Goal: Browse casually

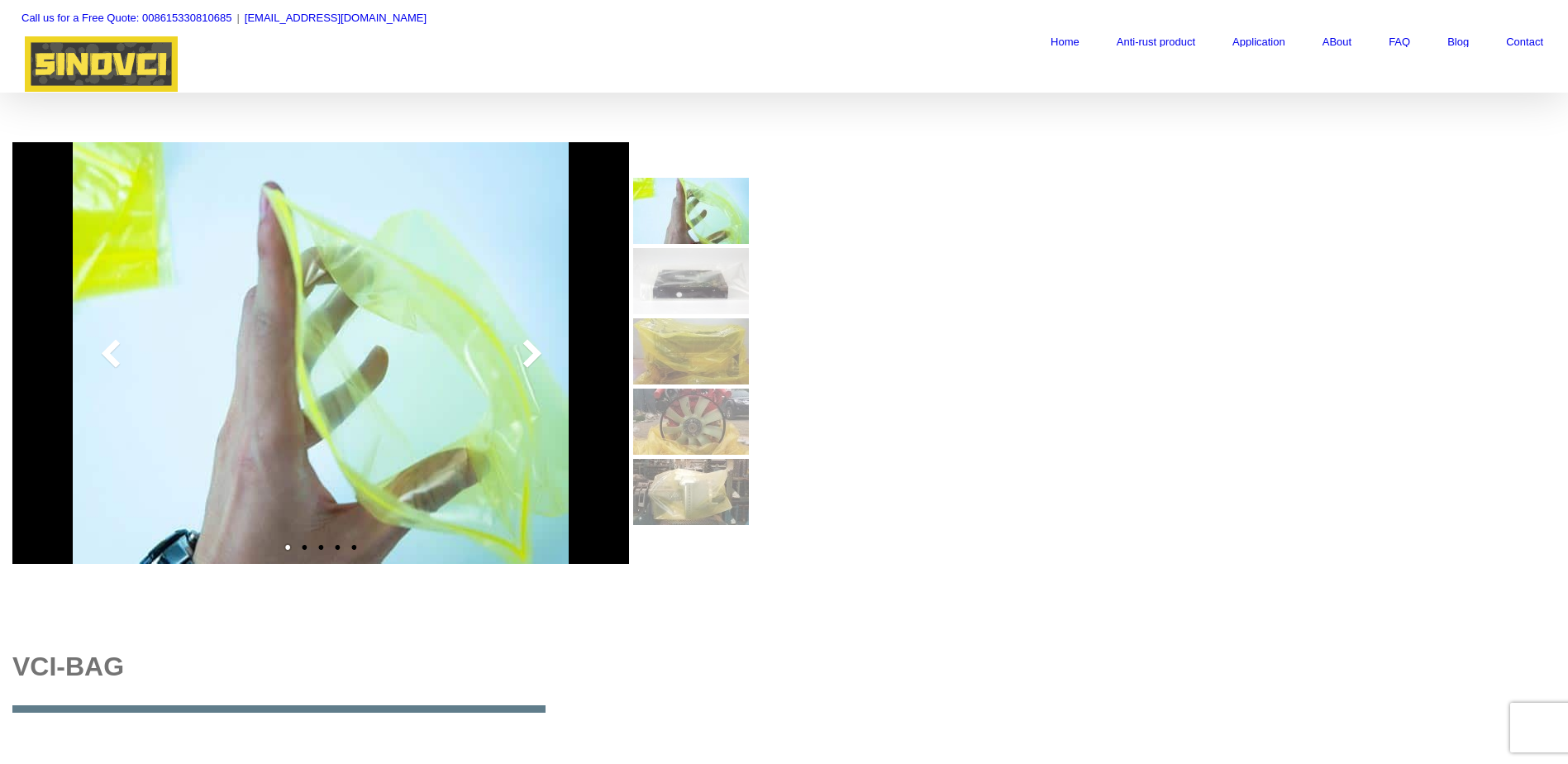
click at [706, 291] on img at bounding box center [691, 282] width 115 height 67
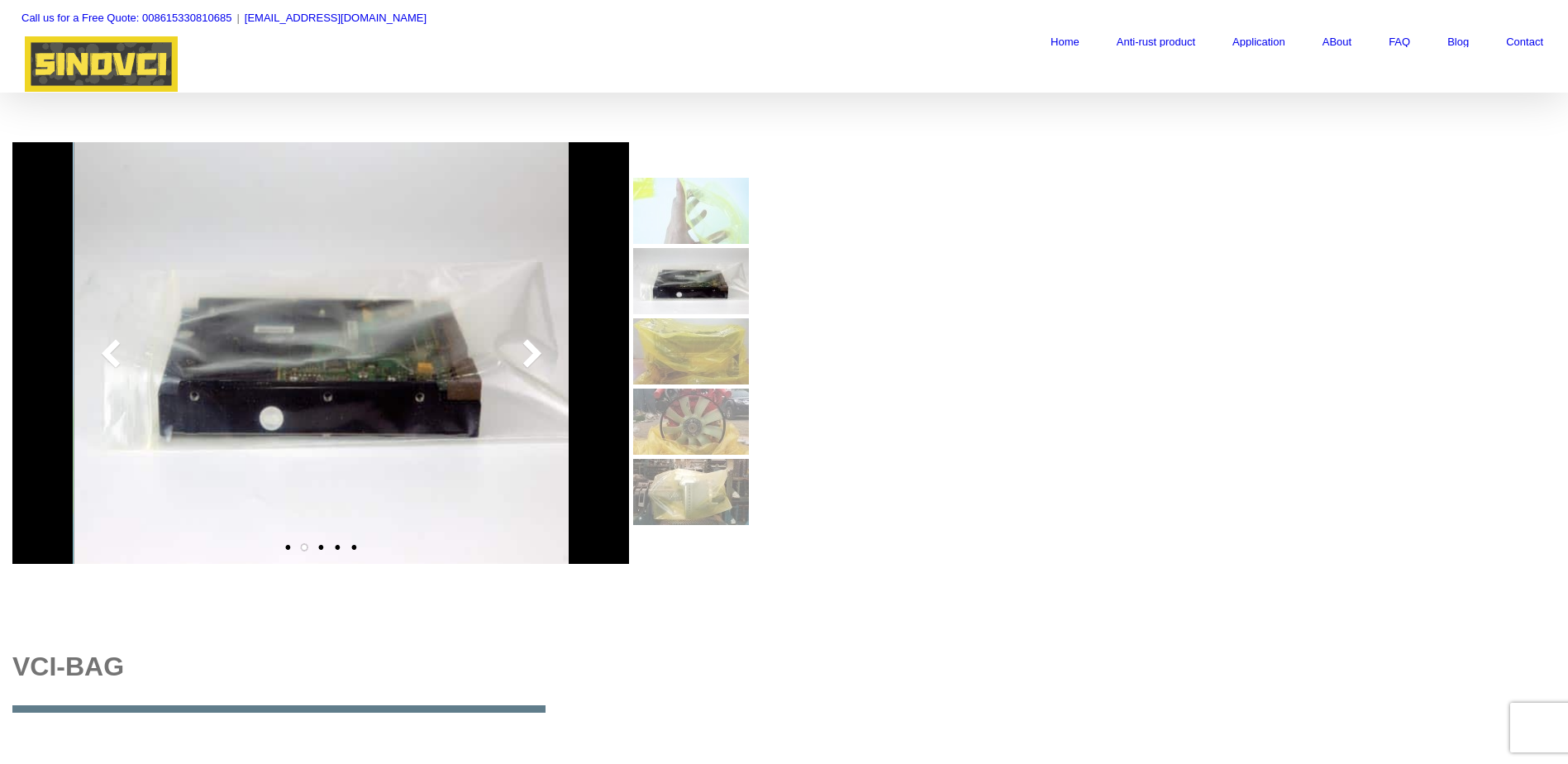
click at [695, 218] on img at bounding box center [691, 211] width 115 height 67
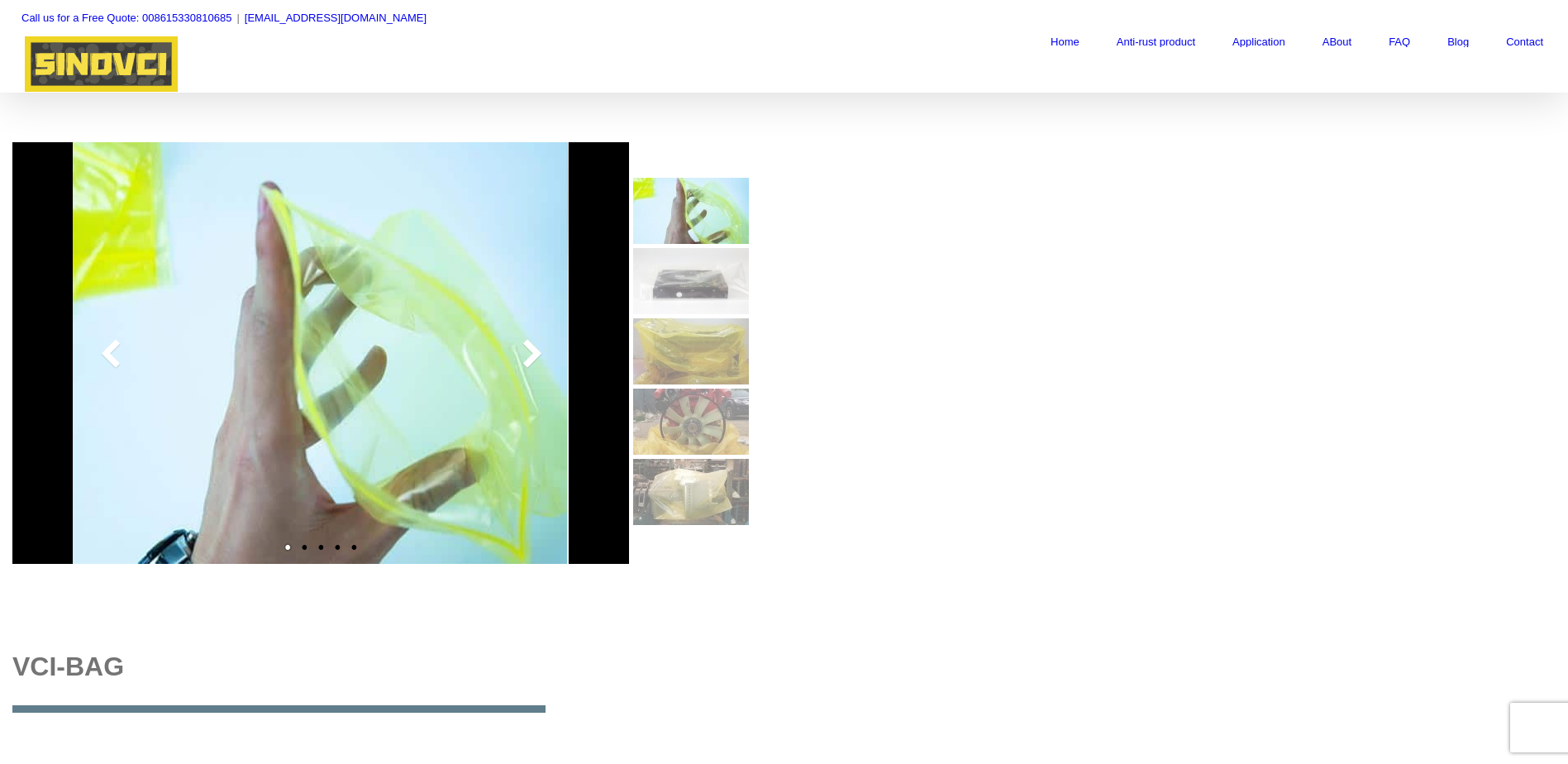
click at [684, 377] on img at bounding box center [691, 352] width 115 height 67
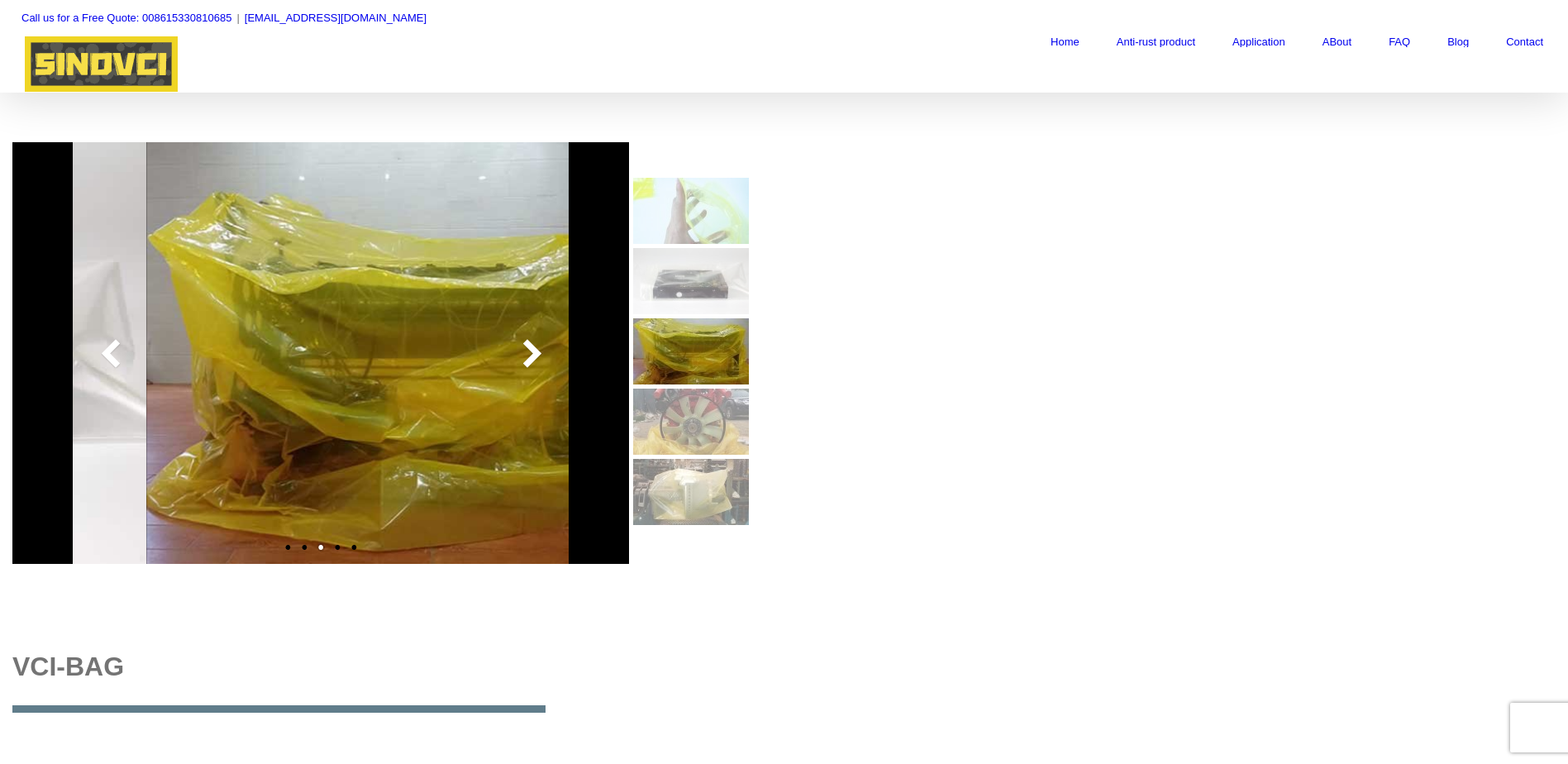
click at [687, 418] on img at bounding box center [691, 422] width 115 height 67
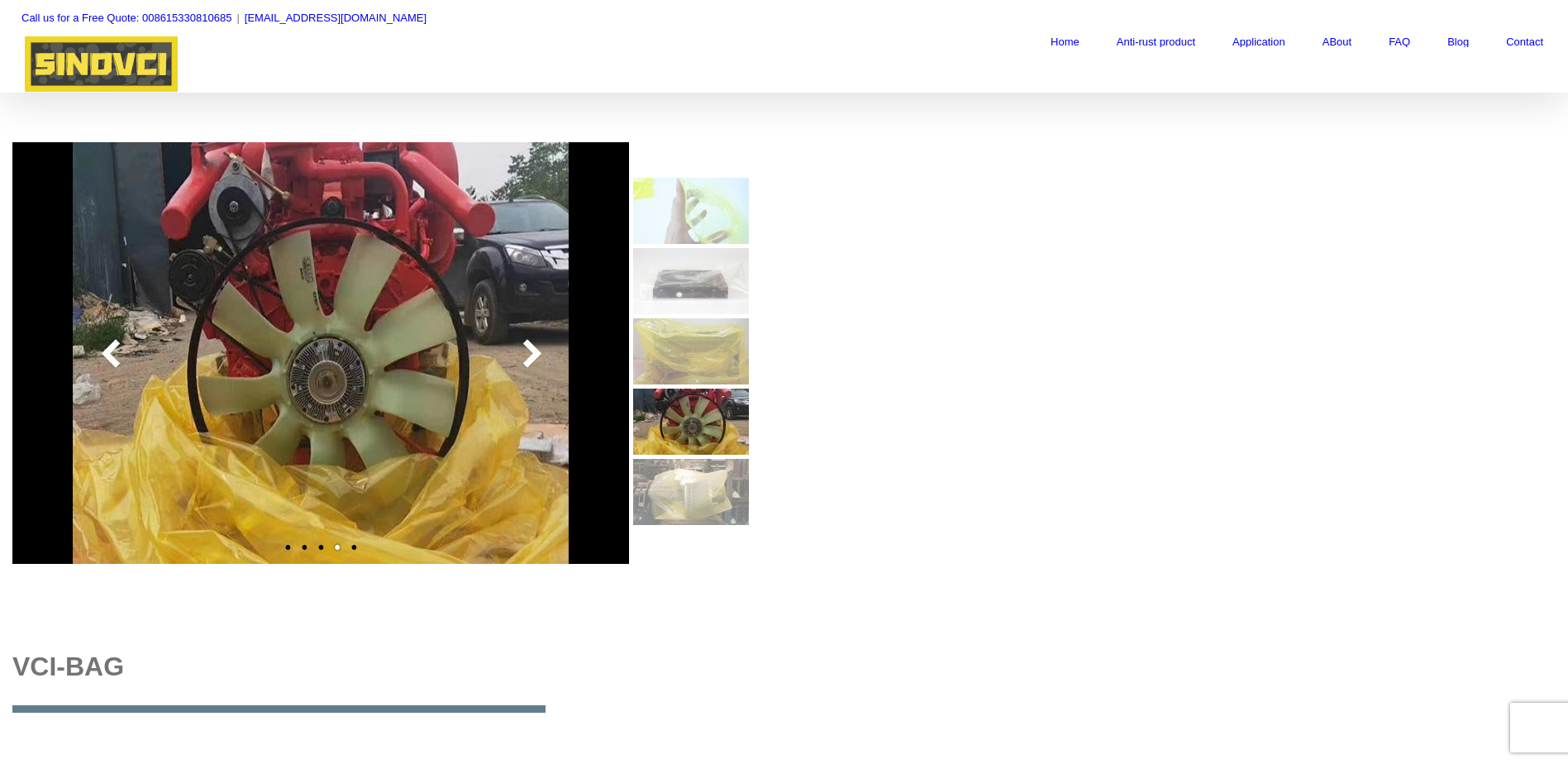
click at [698, 503] on img at bounding box center [691, 492] width 115 height 67
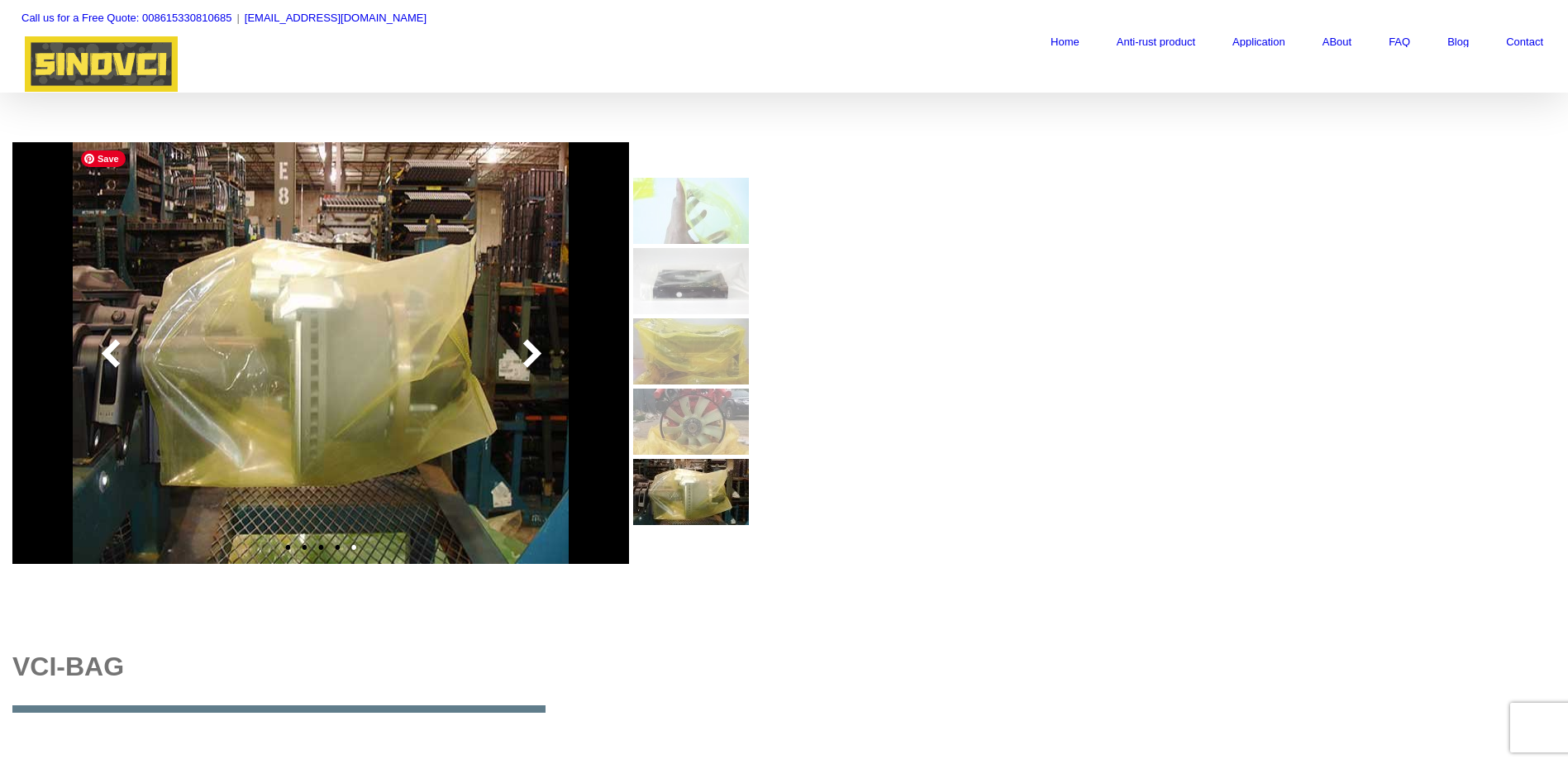
click at [514, 333] on img at bounding box center [320, 353] width 496 height 421
click at [519, 348] on div at bounding box center [531, 353] width 25 height 33
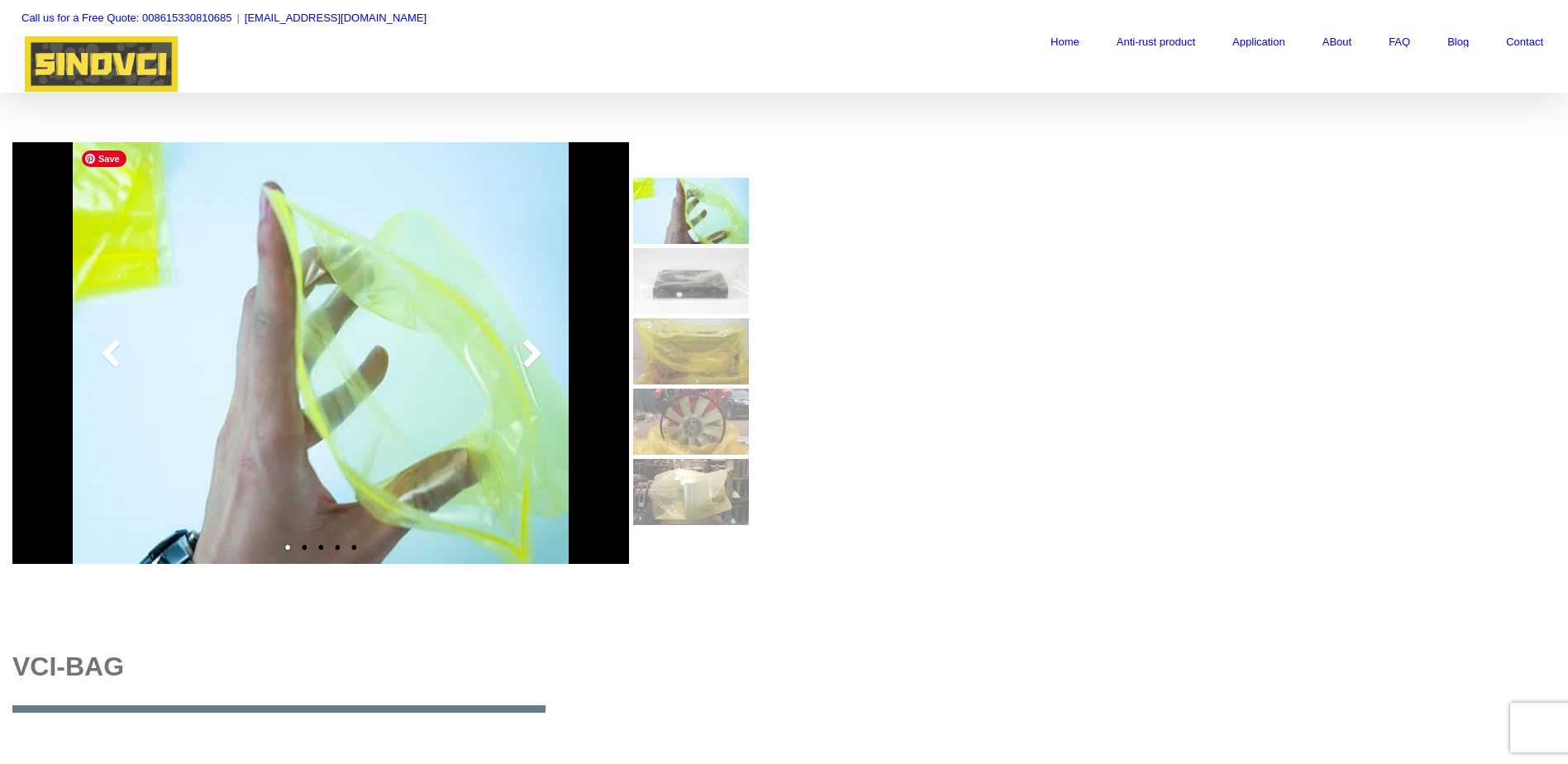
click at [102, 355] on div at bounding box center [110, 353] width 25 height 33
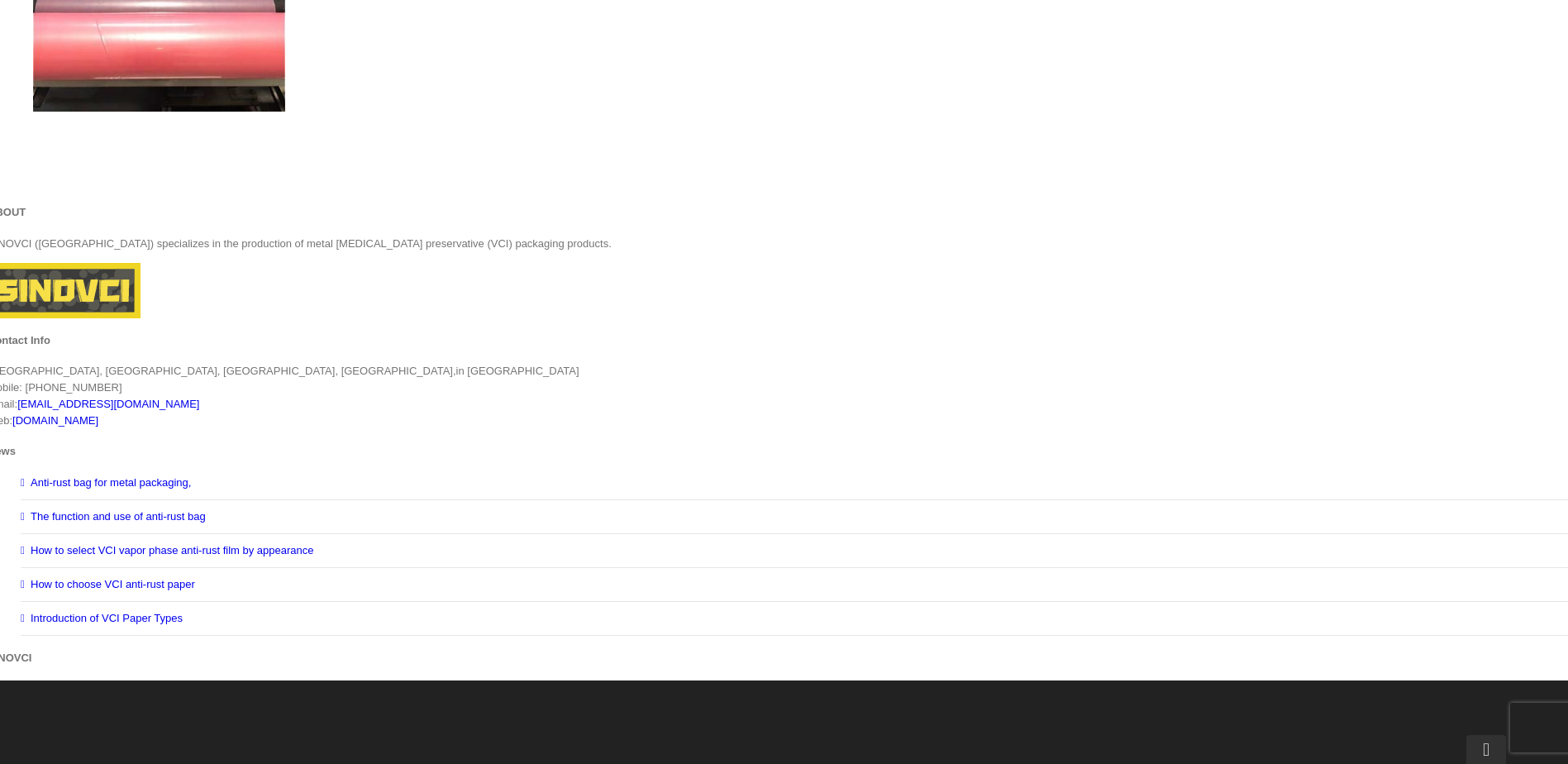
scroll to position [2398, 0]
